Goal: Task Accomplishment & Management: Use online tool/utility

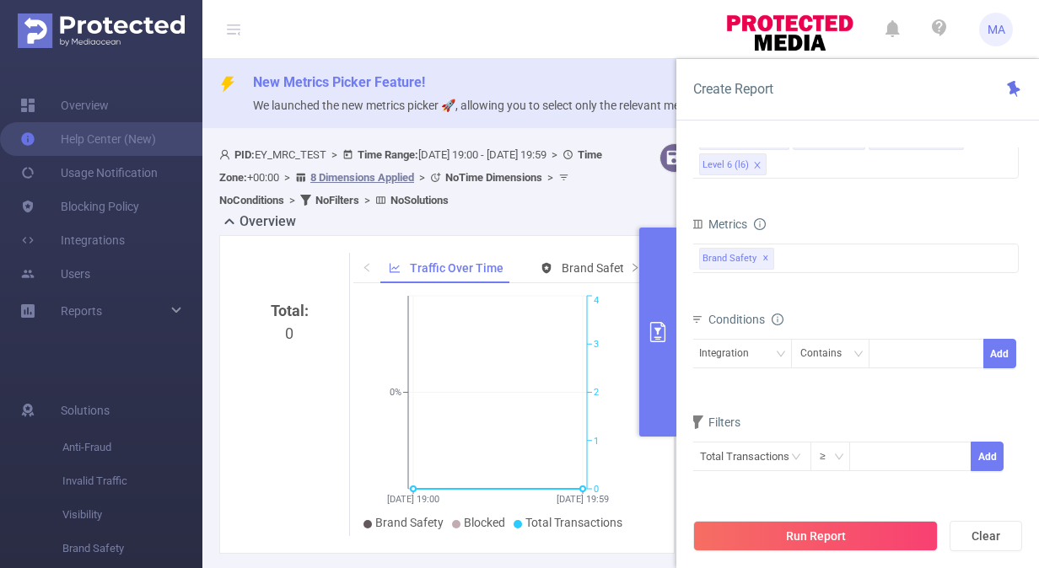
scroll to position [0, 553]
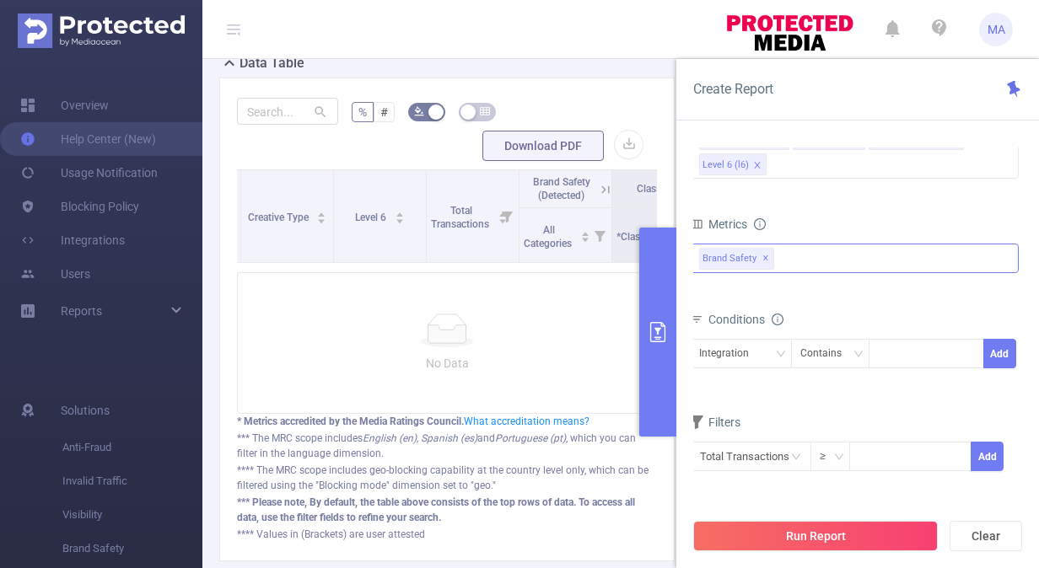
click at [814, 250] on div "Brand Safety ✕" at bounding box center [854, 259] width 329 height 30
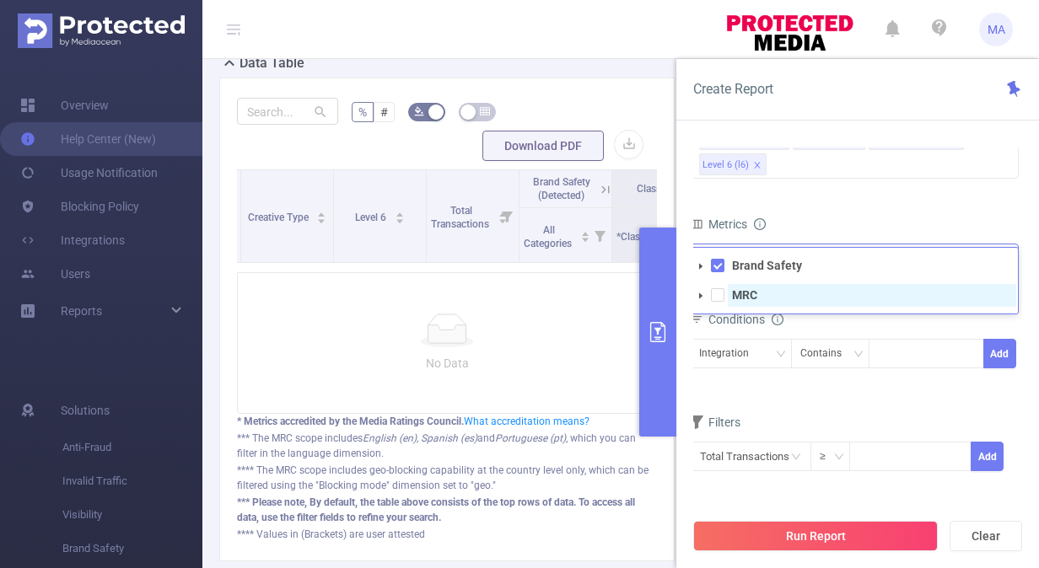
click at [788, 302] on span "MRC" at bounding box center [872, 295] width 288 height 23
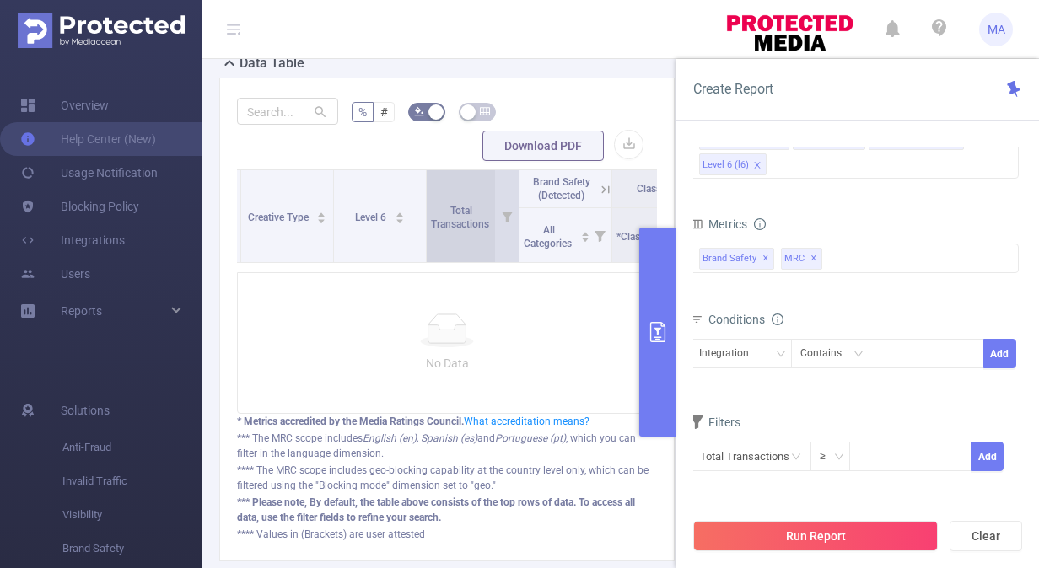
click at [433, 231] on div "Total Transactions" at bounding box center [469, 216] width 77 height 30
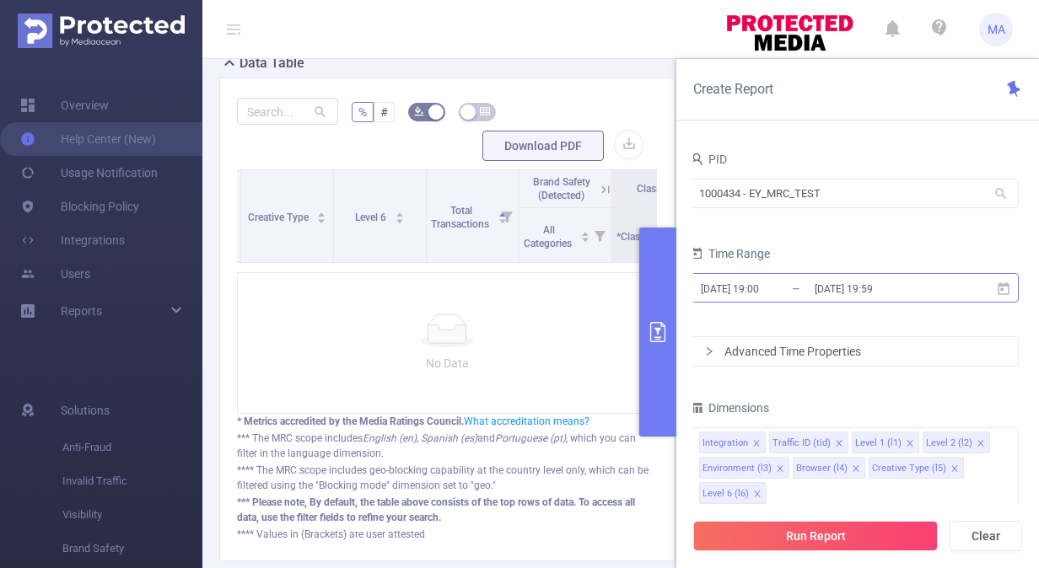
click at [830, 288] on input "[DATE] 19:59" at bounding box center [881, 288] width 137 height 23
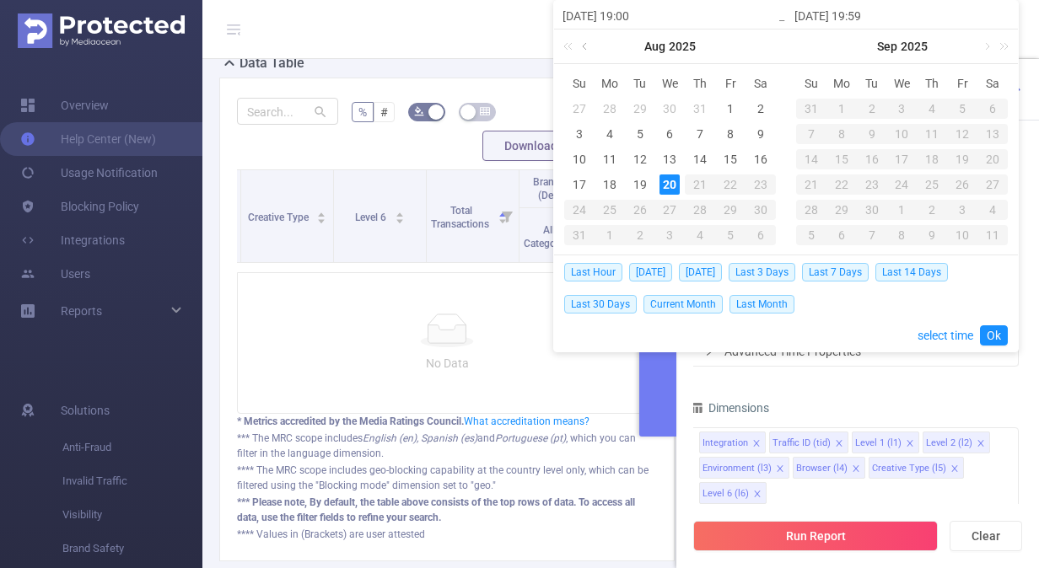
click at [583, 44] on link at bounding box center [585, 47] width 15 height 34
click at [583, 38] on link at bounding box center [585, 47] width 15 height 34
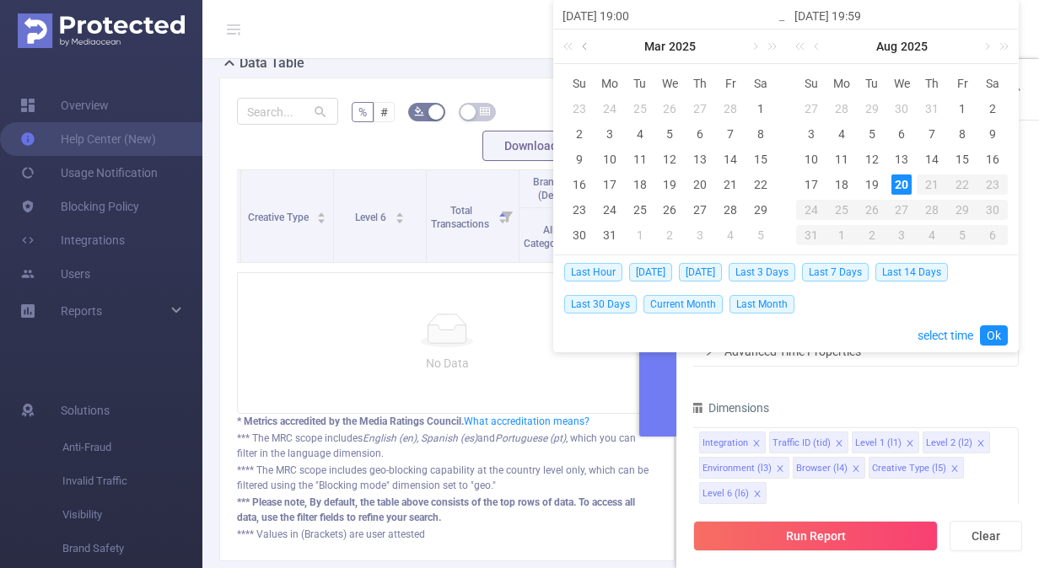
click at [583, 38] on link at bounding box center [585, 47] width 15 height 34
click at [721, 112] on div "1" at bounding box center [730, 109] width 20 height 20
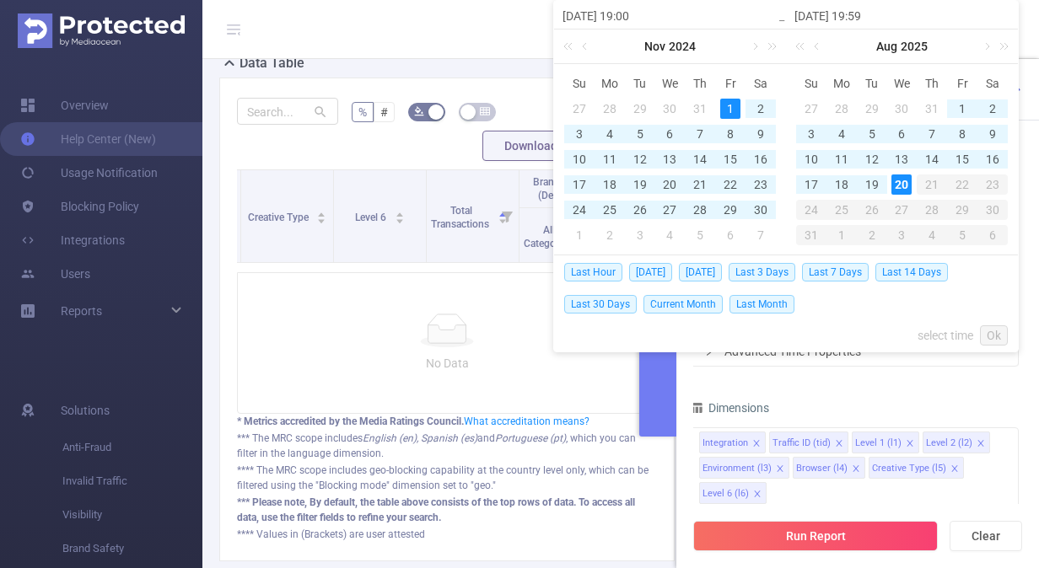
click at [899, 192] on div "20" at bounding box center [901, 185] width 20 height 20
type input "[DATE] 19:00"
click at [998, 335] on link "Ok" at bounding box center [994, 335] width 28 height 20
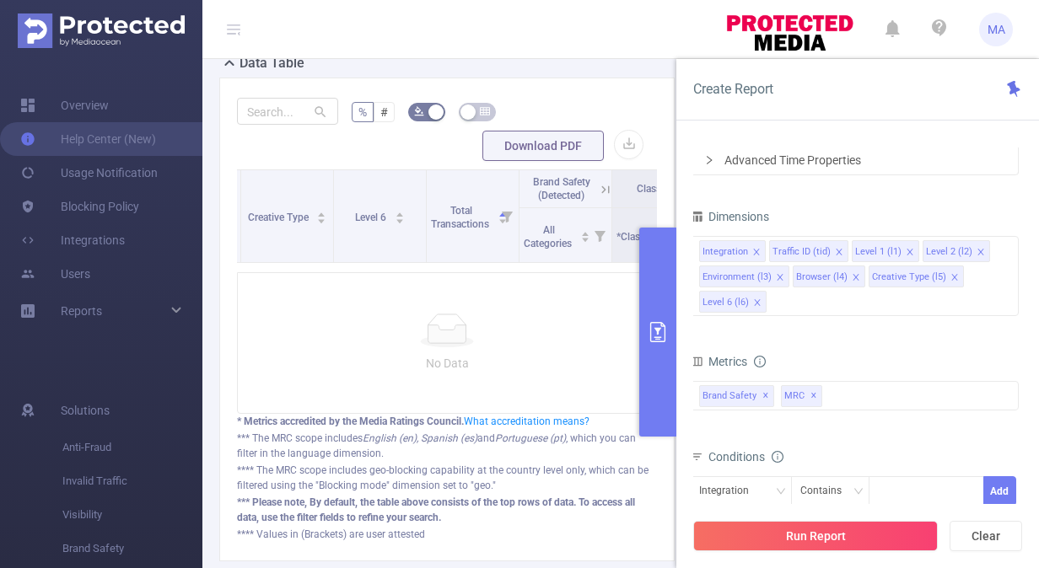
click at [798, 316] on div "Integration Traffic ID (tid) Level 1 (l1) Level 2 (l2) Environment (l3) Browser…" at bounding box center [854, 278] width 329 height 90
click at [798, 305] on div "Integration Traffic ID (tid) Level 1 (l1) Level 2 (l2) Environment (l3) Browser…" at bounding box center [854, 276] width 329 height 80
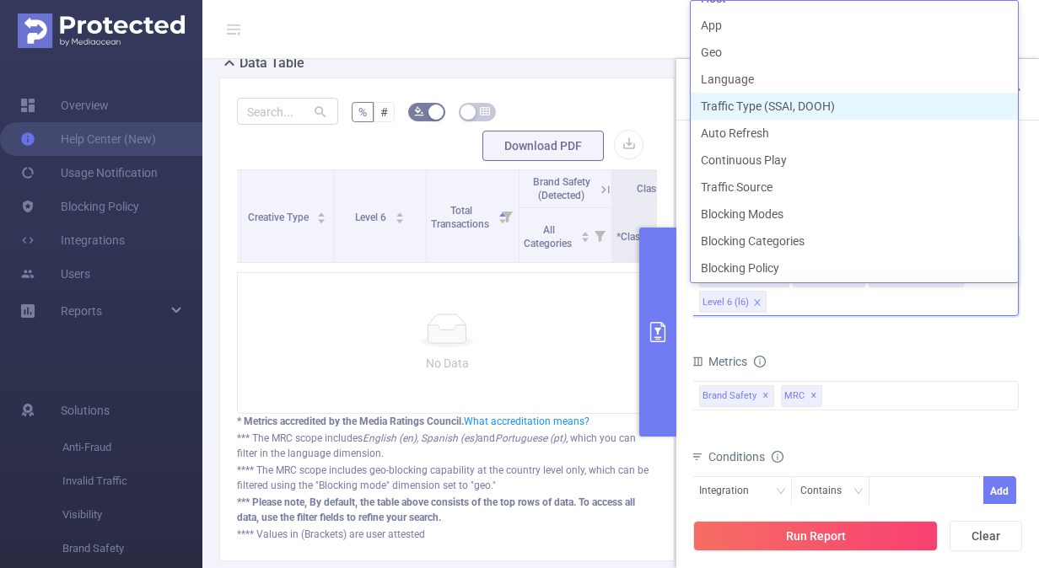
scroll to position [345, 0]
click at [826, 98] on li "Traffic Type (SSAI, DOOH)" at bounding box center [854, 104] width 327 height 27
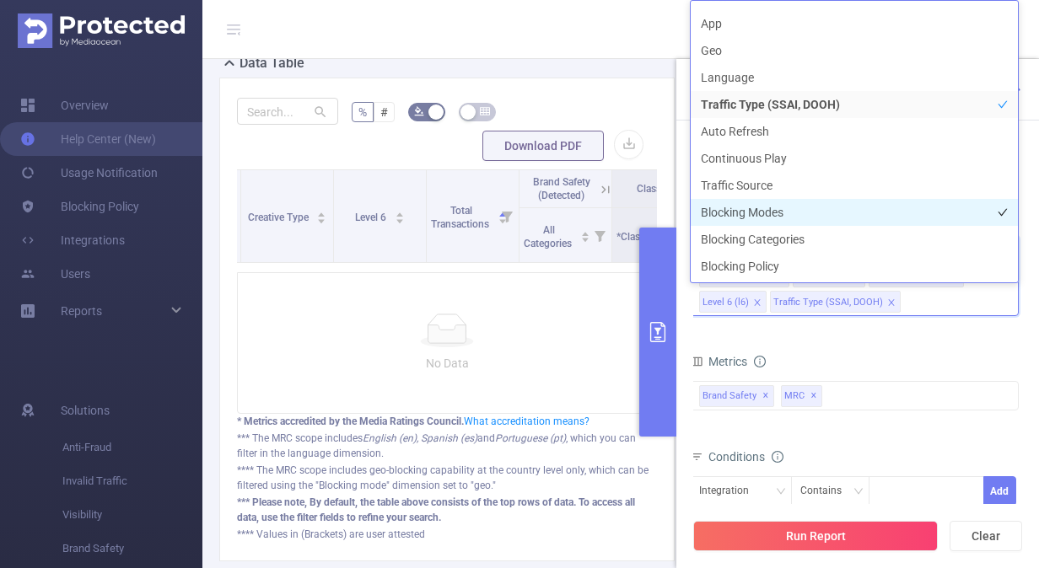
click at [835, 212] on li "Blocking Modes" at bounding box center [854, 212] width 327 height 27
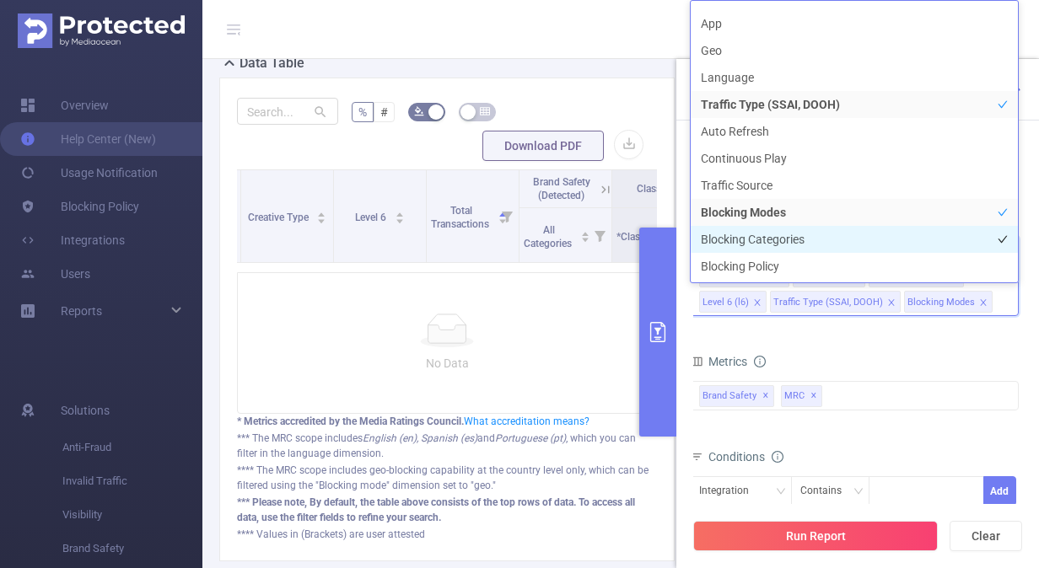
click at [814, 242] on li "Blocking Categories" at bounding box center [854, 239] width 327 height 27
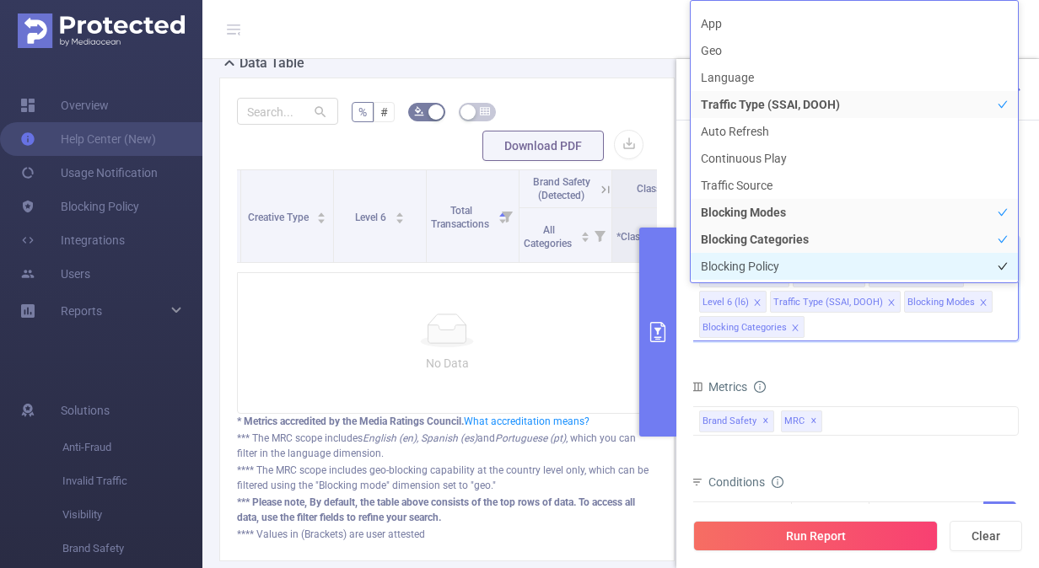
click at [793, 261] on li "Blocking Policy" at bounding box center [854, 266] width 327 height 27
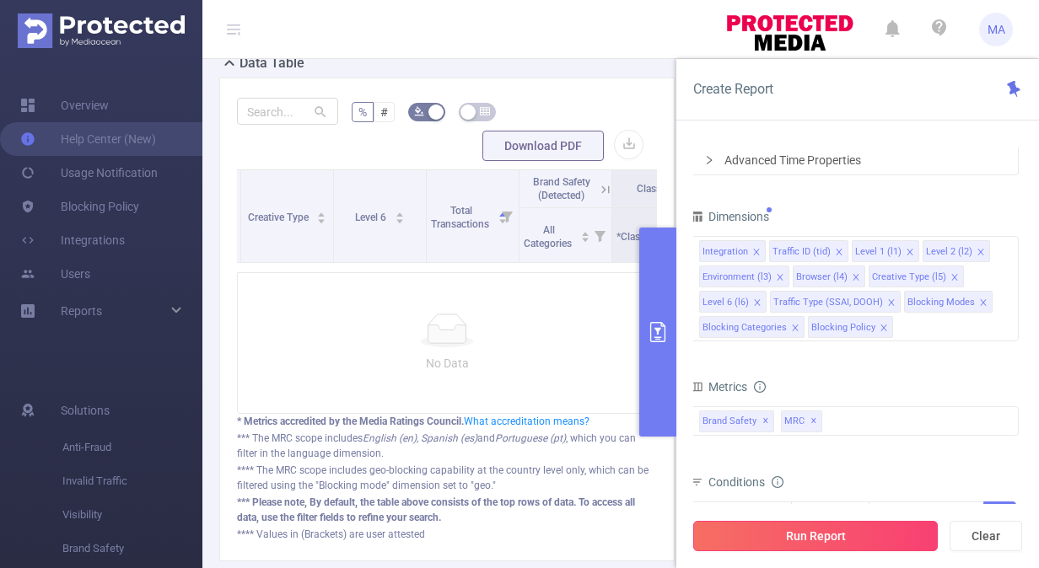
click at [849, 536] on button "Run Report" at bounding box center [815, 536] width 245 height 30
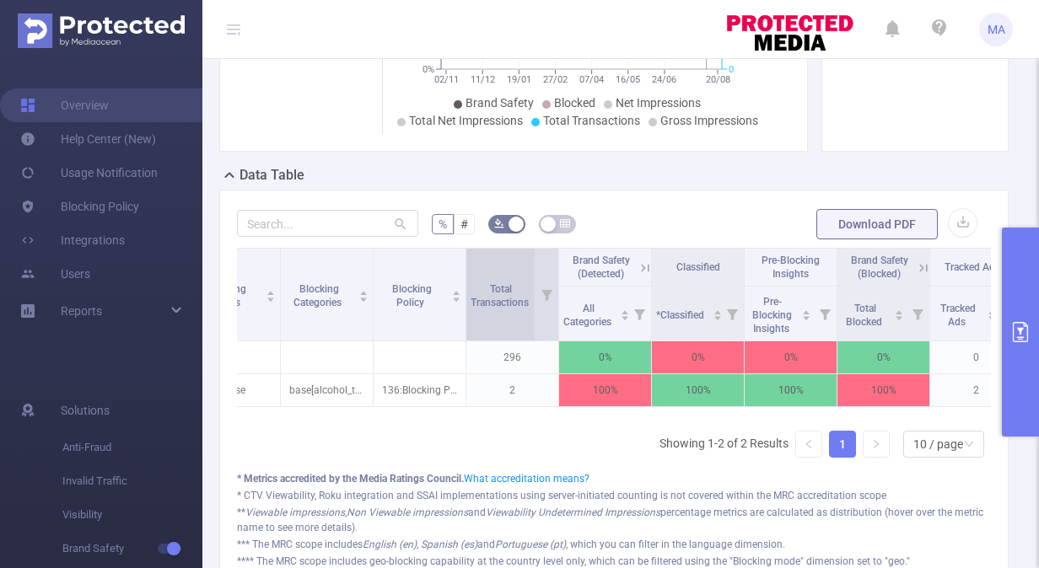
scroll to position [0, 884]
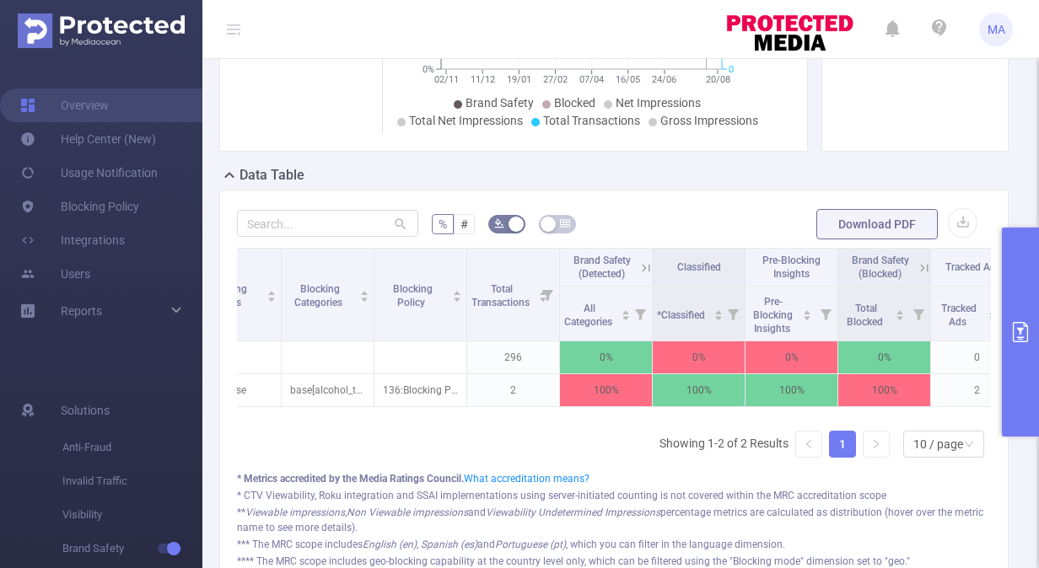
click at [646, 263] on icon at bounding box center [645, 268] width 15 height 15
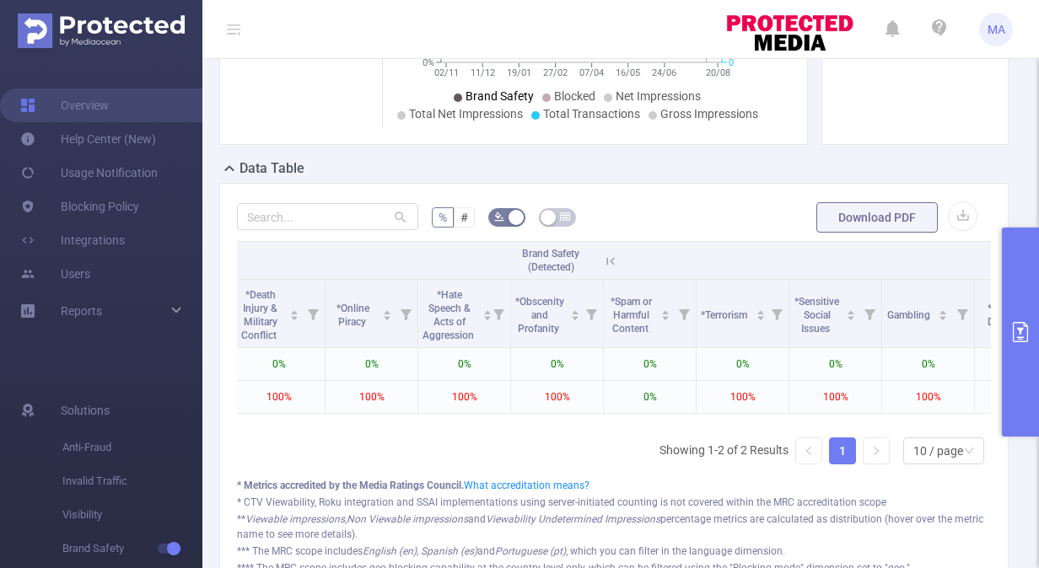
scroll to position [0, 1568]
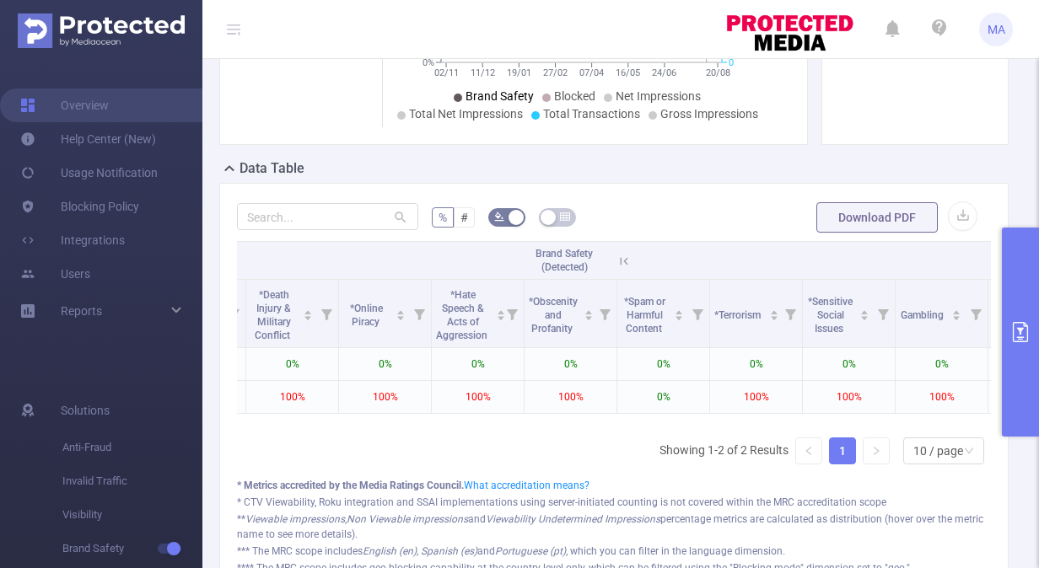
click at [565, 265] on span "Brand Safety (Detected)" at bounding box center [563, 260] width 57 height 25
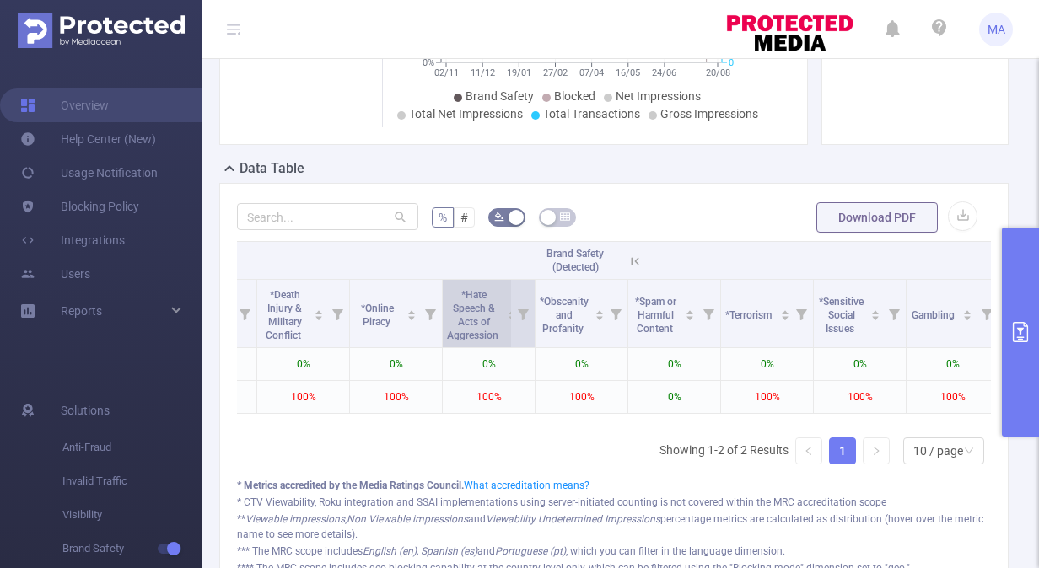
scroll to position [0, 1561]
